Goal: Task Accomplishment & Management: Manage account settings

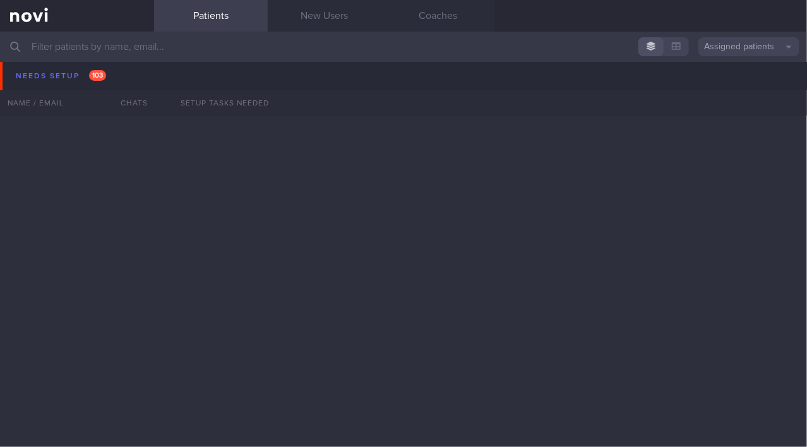
scroll to position [3691, 0]
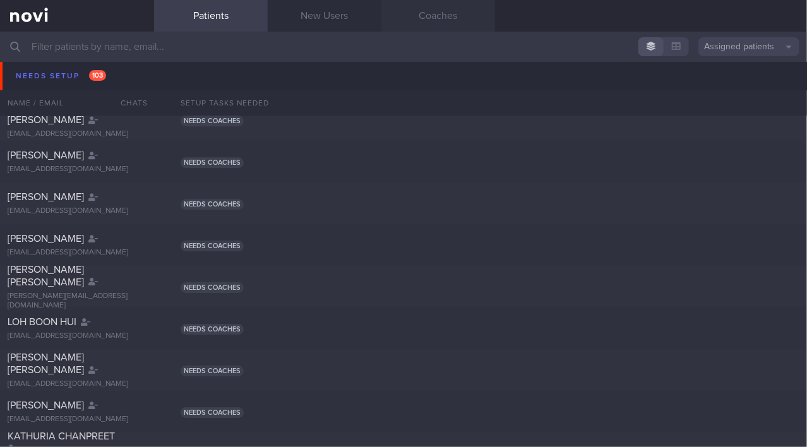
click at [445, 13] on link "Coaches" at bounding box center [438, 16] width 114 height 32
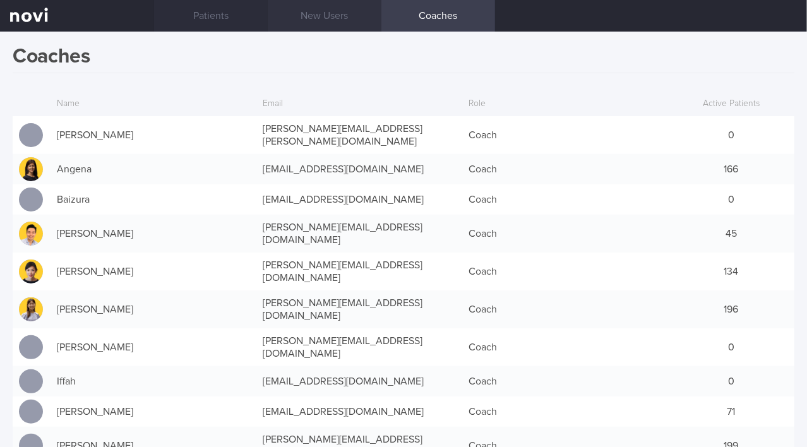
click at [325, 10] on link "New Users" at bounding box center [325, 16] width 114 height 32
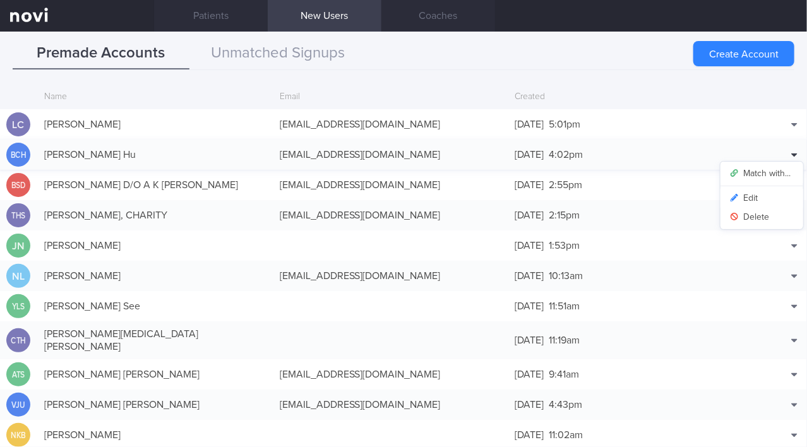
click at [791, 150] on icon at bounding box center [794, 155] width 6 height 10
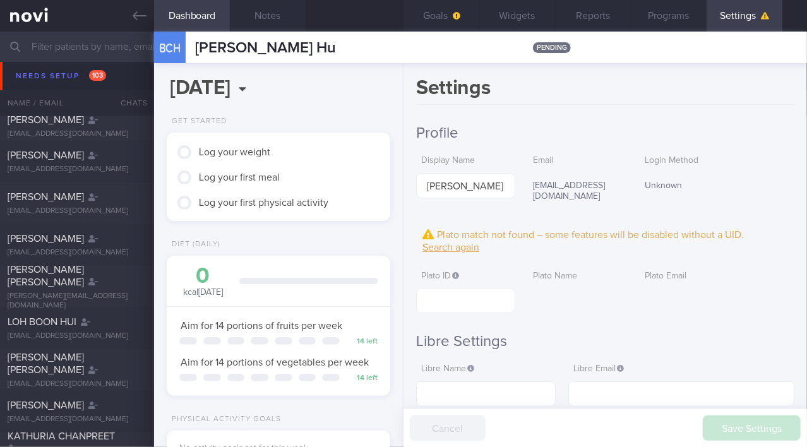
scroll to position [114, 193]
click at [128, 16] on link at bounding box center [77, 16] width 154 height 32
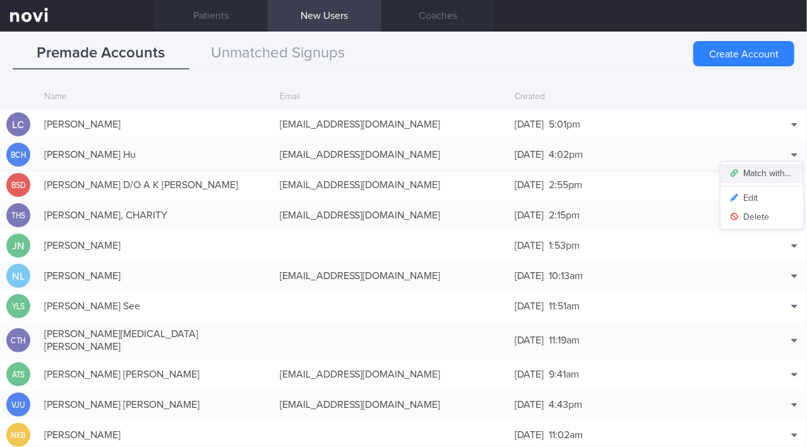
click at [782, 172] on button "Match with..." at bounding box center [761, 173] width 83 height 19
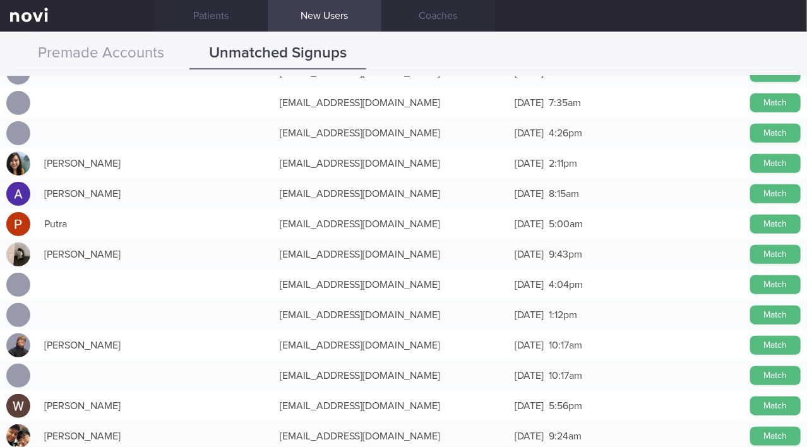
scroll to position [415, 0]
click at [772, 347] on button "Match" at bounding box center [775, 345] width 51 height 19
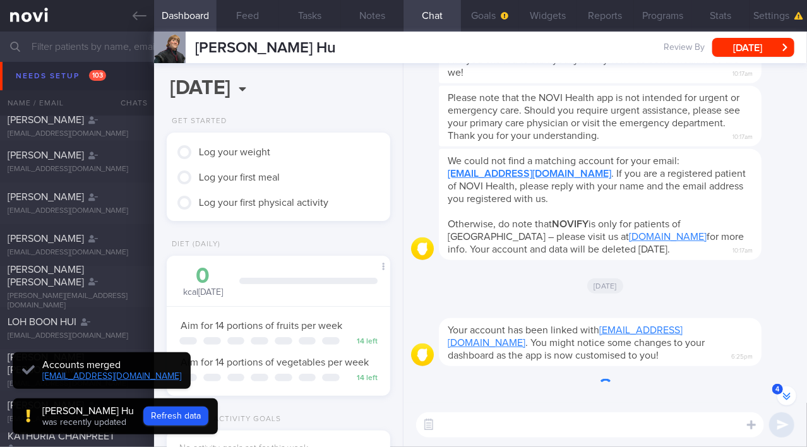
scroll to position [-302, 0]
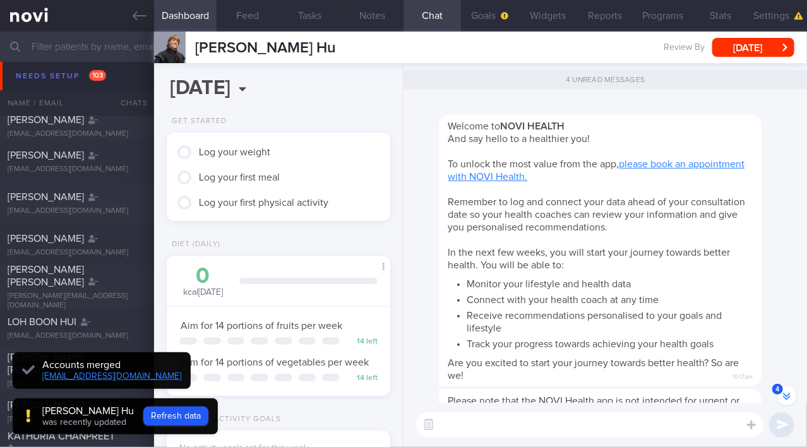
click at [504, 422] on textarea at bounding box center [590, 424] width 348 height 25
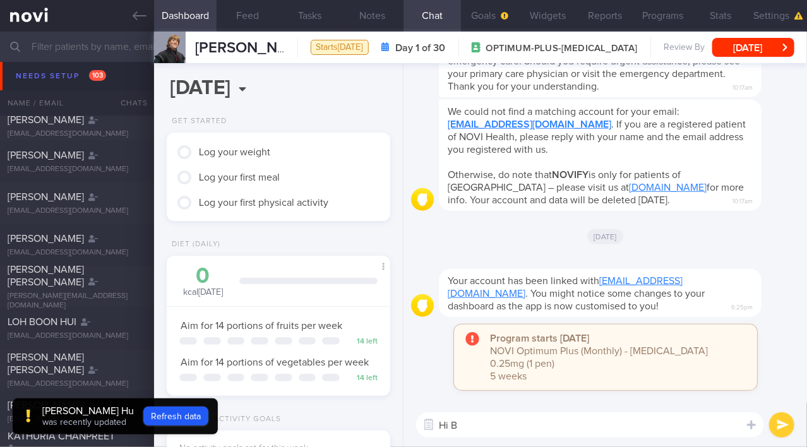
scroll to position [0, 0]
type textarea "Hi [PERSON_NAME]!"
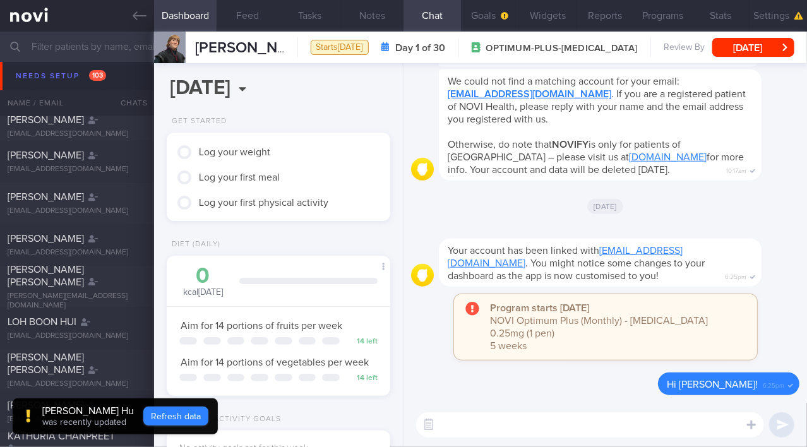
click at [186, 412] on button "Refresh data" at bounding box center [175, 416] width 65 height 19
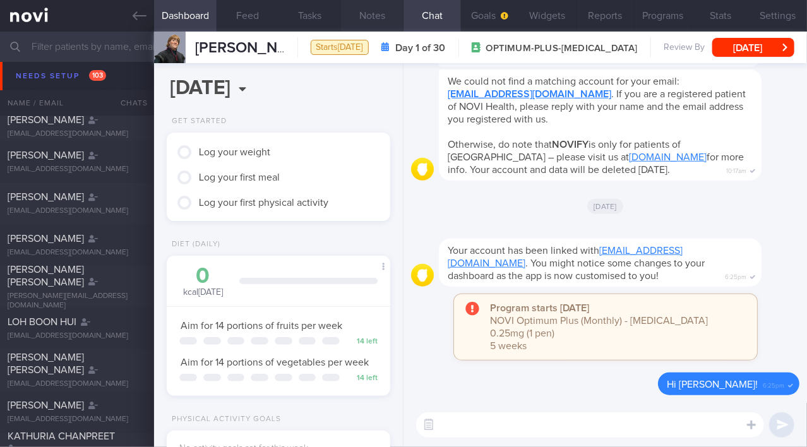
click at [357, 13] on button "Notes" at bounding box center [372, 16] width 63 height 32
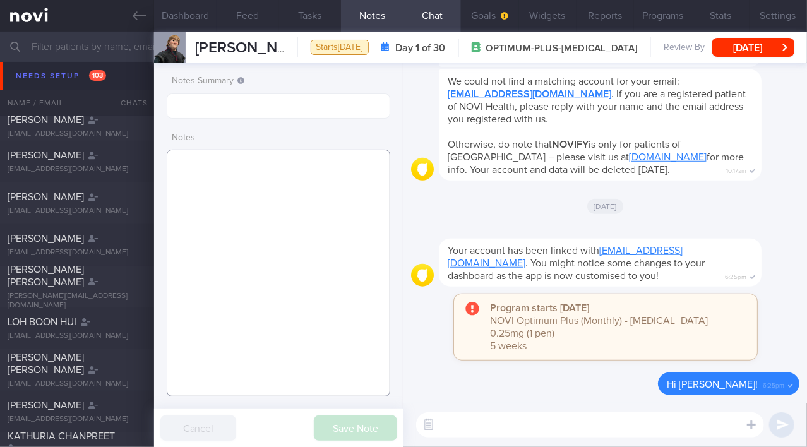
click at [244, 201] on textarea at bounding box center [279, 273] width 224 height 247
paste textarea "noodles soya milk yoghurts"
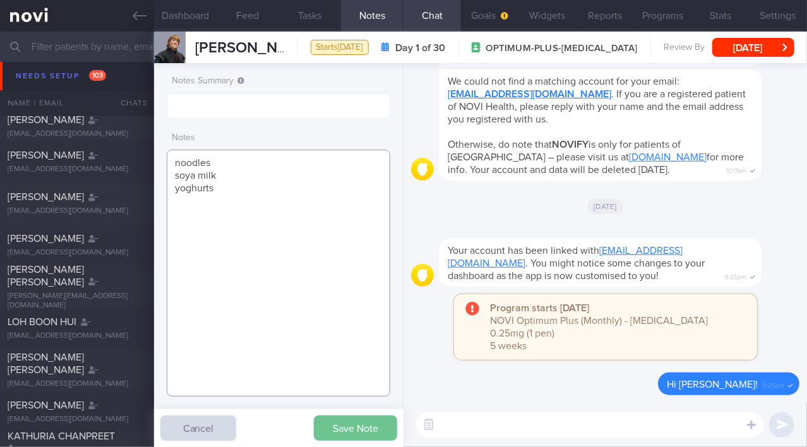
type textarea "noodles soya milk yoghurts"
click at [365, 434] on button "Save Note" at bounding box center [355, 427] width 83 height 25
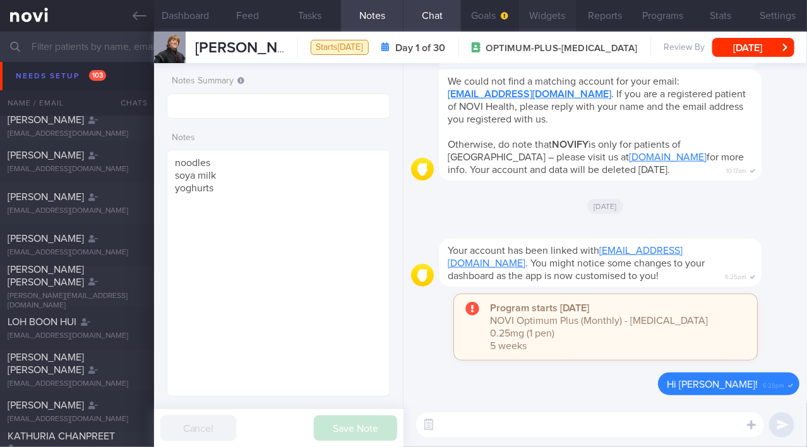
click at [534, 20] on button "Widgets" at bounding box center [547, 16] width 57 height 32
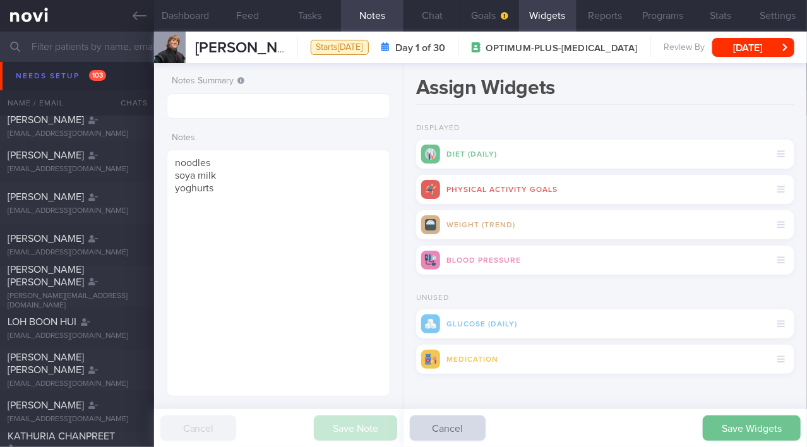
click at [723, 424] on button "Save Widgets" at bounding box center [752, 427] width 98 height 25
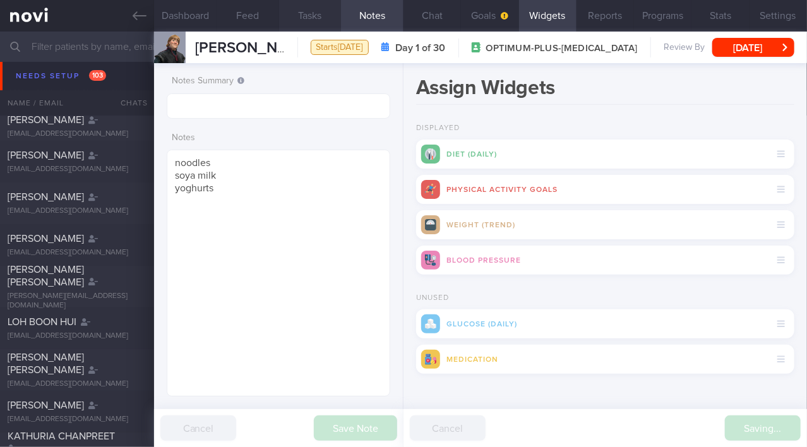
scroll to position [96, 193]
